Goal: Information Seeking & Learning: Understand process/instructions

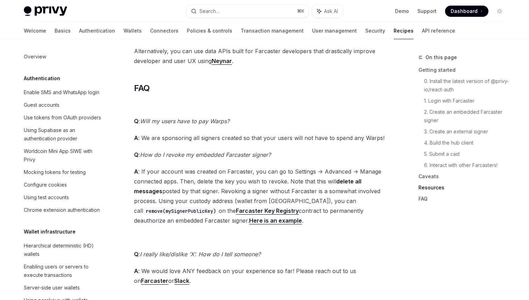
scroll to position [1697, 0]
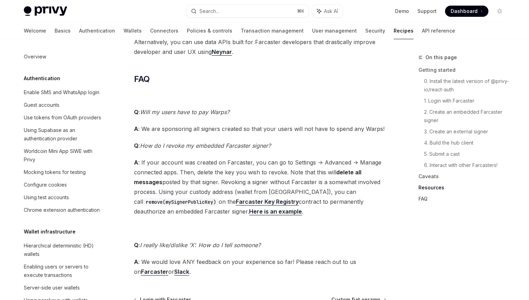
click at [248, 112] on span "Q : Will my users have to pay Warps?" at bounding box center [260, 112] width 252 height 10
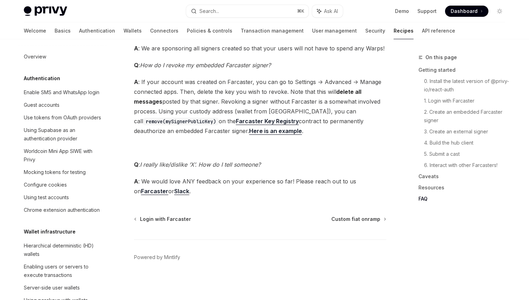
click at [308, 127] on span "A : If your account was created on Farcaster, you can go to Settings -> Advance…" at bounding box center [260, 106] width 252 height 59
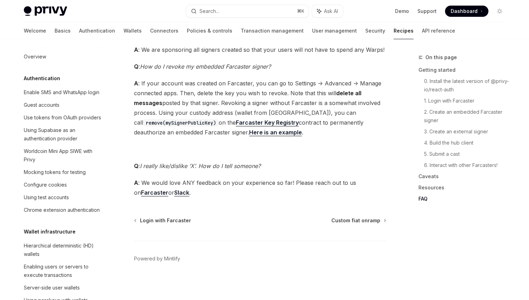
click at [308, 132] on span "A : If your account was created on Farcaster, you can go to Settings -> Advance…" at bounding box center [260, 107] width 252 height 59
click at [306, 130] on span "A : If your account was created on Farcaster, you can go to Settings -> Advance…" at bounding box center [260, 107] width 252 height 59
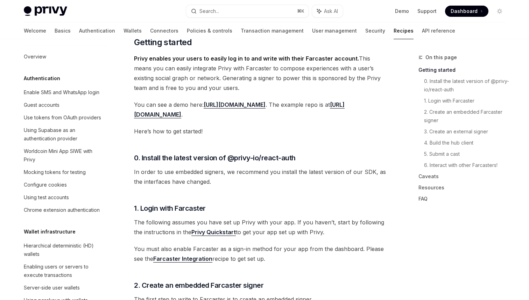
scroll to position [0, 0]
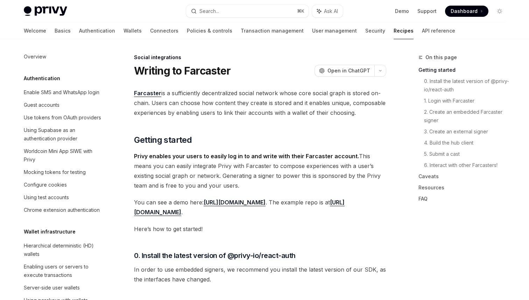
click at [393, 31] on link "Recipes" at bounding box center [403, 30] width 20 height 17
type textarea "*"
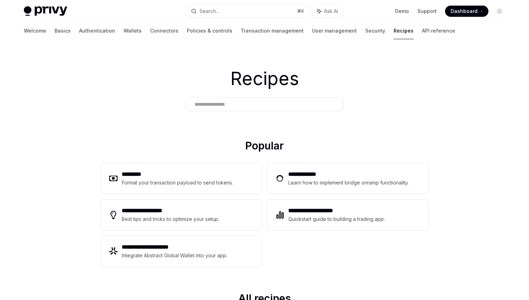
scroll to position [27, 0]
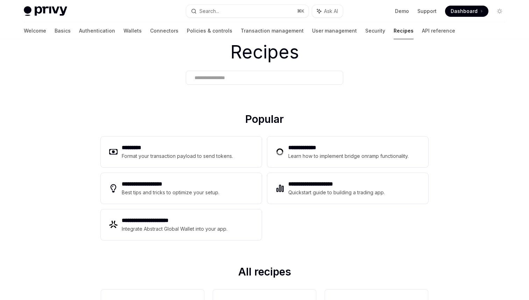
click at [266, 72] on div at bounding box center [264, 78] width 157 height 14
click at [260, 75] on input "text" at bounding box center [264, 77] width 140 height 7
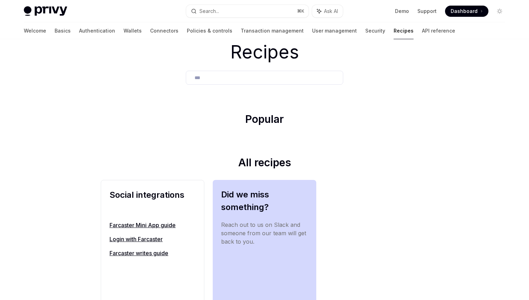
scroll to position [75, 0]
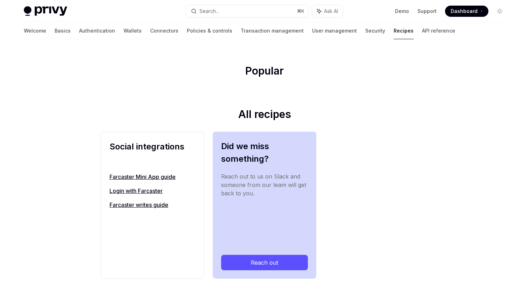
type input "***"
click at [148, 178] on link "Farcaster Mini App guide" at bounding box center [152, 176] width 86 height 8
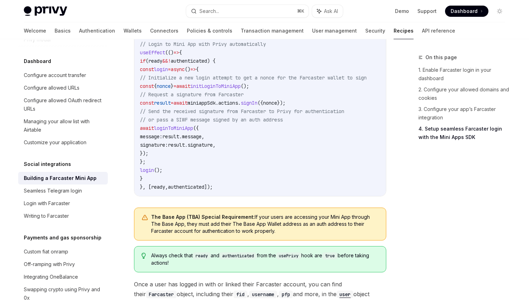
scroll to position [930, 0]
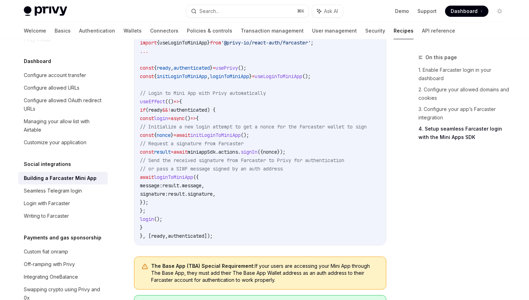
click at [190, 46] on span "useLoginToMiniApp" at bounding box center [183, 43] width 48 height 6
copy span "useLoginToMiniApp"
click at [287, 112] on code "import miniappSdk from '@farcaster/miniapp-sdk' ; import { usePrivy } from '@pr…" at bounding box center [261, 131] width 243 height 218
click at [176, 46] on span "useLoginToMiniApp" at bounding box center [183, 43] width 48 height 6
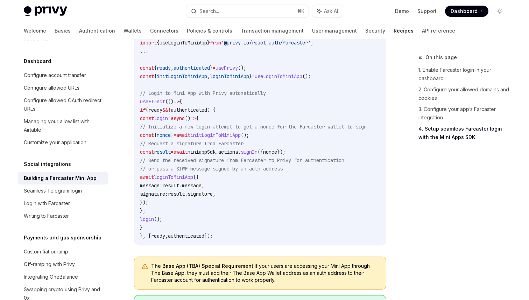
click at [176, 46] on span "useLoginToMiniApp" at bounding box center [183, 43] width 48 height 6
copy span "useLoginToMiniApp"
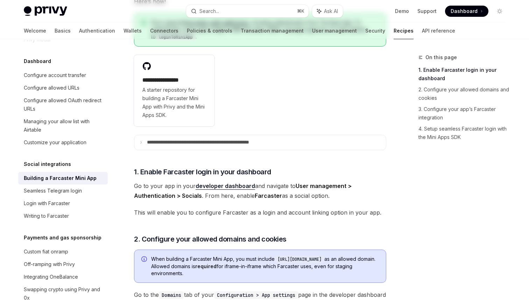
scroll to position [174, 0]
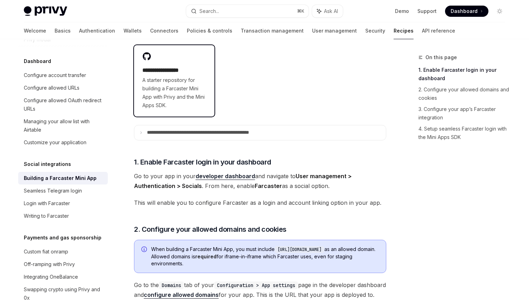
click at [177, 97] on span "A starter repository for building a Farcaster Mini App with Privy and the Mini …" at bounding box center [174, 93] width 64 height 34
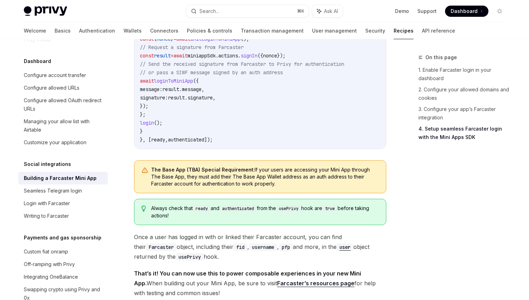
scroll to position [1150, 0]
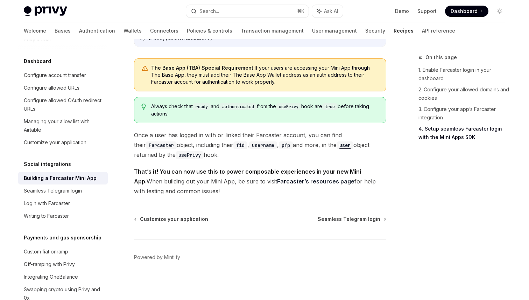
type textarea "*"
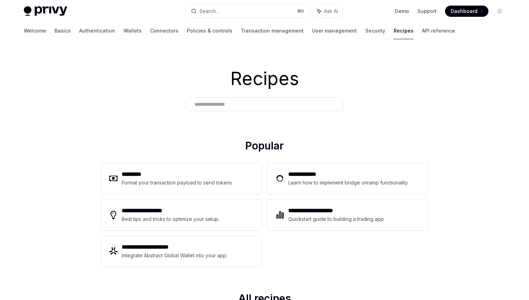
click at [227, 101] on input "text" at bounding box center [264, 104] width 140 height 7
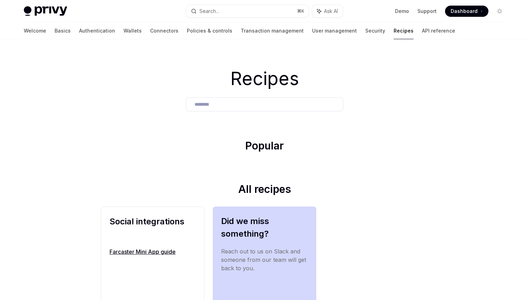
type input "********"
click at [159, 253] on link "Farcaster Mini App guide" at bounding box center [152, 251] width 86 height 8
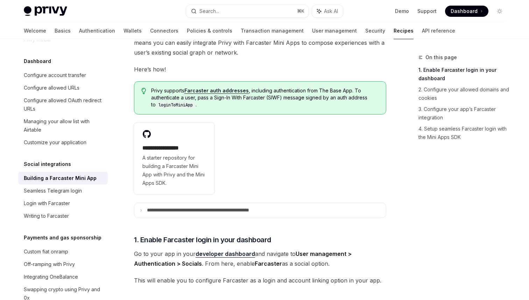
scroll to position [138, 0]
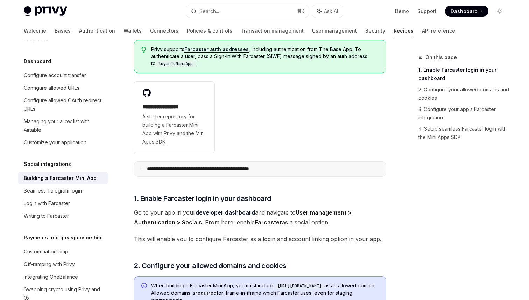
click at [266, 171] on p "**********" at bounding box center [218, 169] width 143 height 6
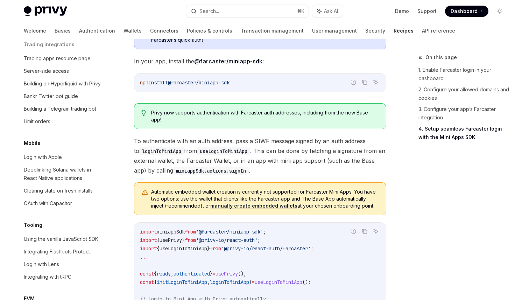
scroll to position [785, 0]
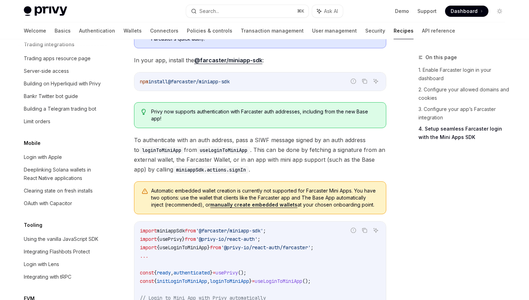
click at [176, 35] on code "loginToMiniApp" at bounding box center [180, 31] width 40 height 7
copy code "loginToMiniApp"
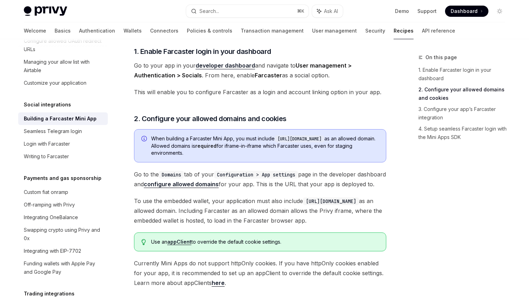
scroll to position [223, 0]
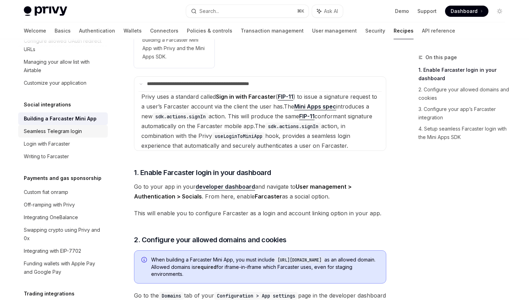
click at [78, 127] on div "Seamless Telegram login" at bounding box center [53, 131] width 58 height 8
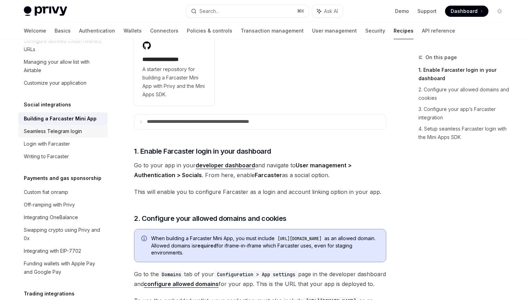
scroll to position [223, 0]
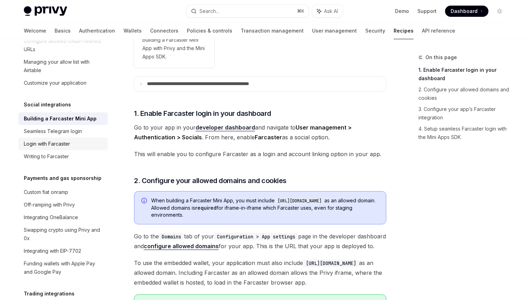
click at [62, 140] on div "Login with Farcaster" at bounding box center [47, 144] width 46 height 8
type textarea "*"
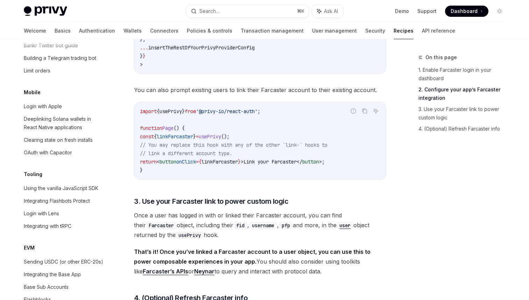
scroll to position [396, 0]
